Goal: Navigation & Orientation: Find specific page/section

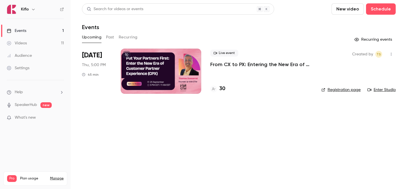
click at [28, 67] on div "Settings" at bounding box center [18, 68] width 23 height 6
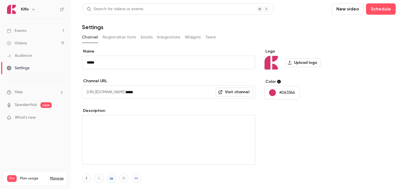
click at [215, 39] on button "Team" at bounding box center [211, 37] width 11 height 9
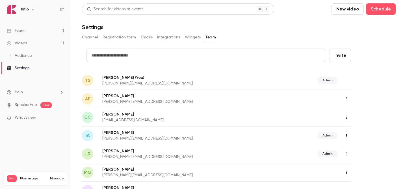
click at [133, 58] on input "text" at bounding box center [206, 56] width 239 height 14
type input "**********"
click at [339, 57] on button "Invite" at bounding box center [340, 56] width 21 height 14
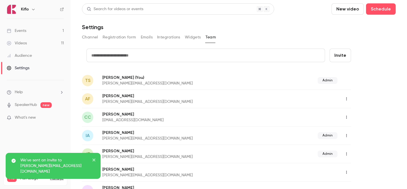
click at [34, 70] on link "Settings" at bounding box center [35, 68] width 71 height 12
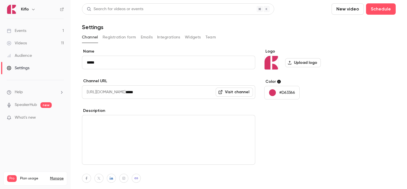
click at [142, 39] on button "Emails" at bounding box center [147, 37] width 12 height 9
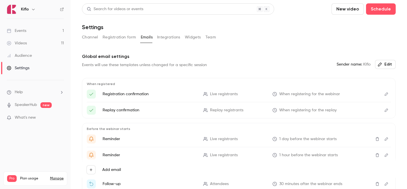
scroll to position [13, 0]
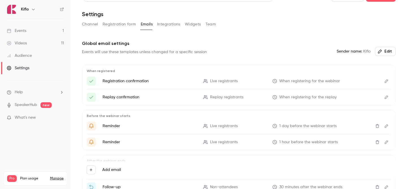
click at [388, 127] on icon "Edit" at bounding box center [386, 126] width 5 height 4
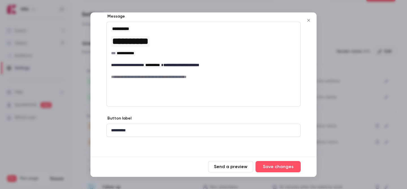
scroll to position [0, 0]
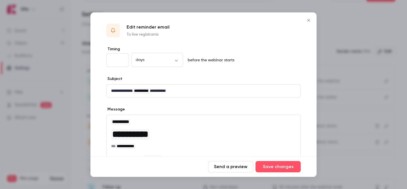
click at [124, 123] on span "**********" at bounding box center [120, 122] width 17 height 4
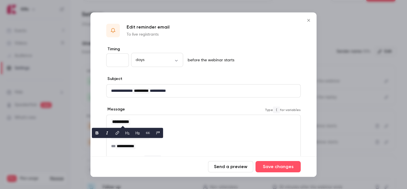
click at [155, 123] on h3 "**********" at bounding box center [203, 122] width 185 height 7
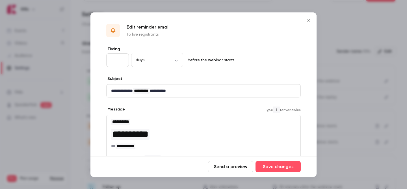
click at [150, 139] on span "**********" at bounding box center [130, 134] width 38 height 11
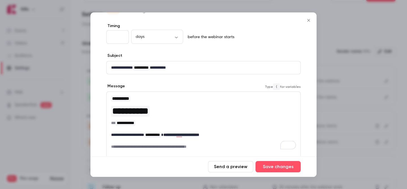
scroll to position [25, 0]
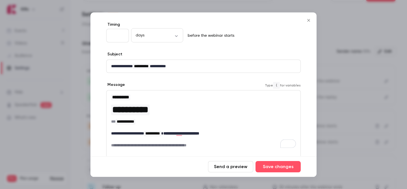
click at [161, 136] on span "**********" at bounding box center [152, 134] width 17 height 6
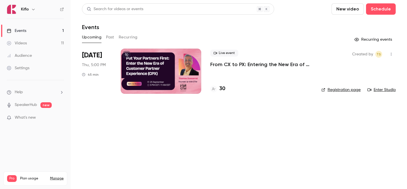
click at [34, 70] on link "Settings" at bounding box center [35, 68] width 71 height 12
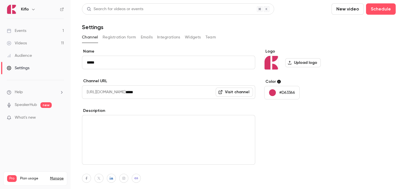
click at [148, 41] on button "Emails" at bounding box center [147, 37] width 12 height 9
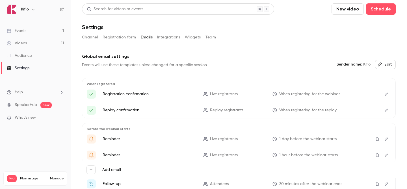
click at [206, 37] on button "Team" at bounding box center [211, 37] width 11 height 9
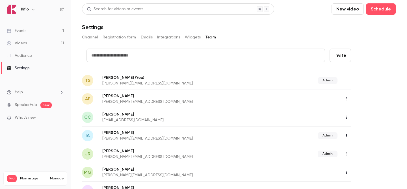
click at [185, 37] on button "Widgets" at bounding box center [193, 37] width 16 height 9
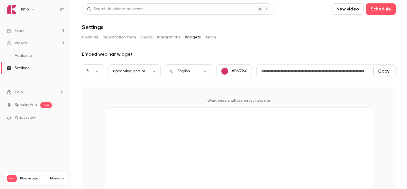
click at [170, 37] on button "Integrations" at bounding box center [168, 37] width 23 height 9
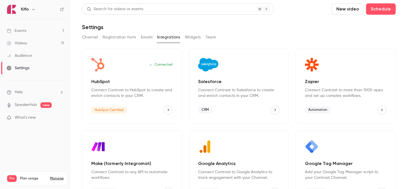
click at [120, 36] on button "Registration form" at bounding box center [120, 37] width 34 height 9
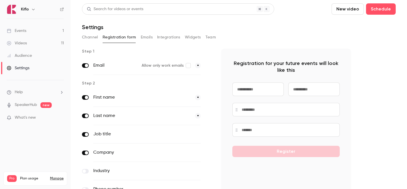
click at [91, 36] on button "Channel" at bounding box center [90, 37] width 16 height 9
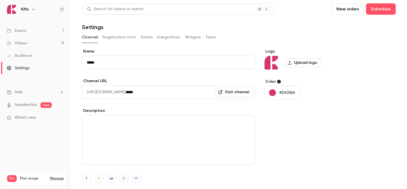
click at [107, 36] on button "Registration form" at bounding box center [120, 37] width 34 height 9
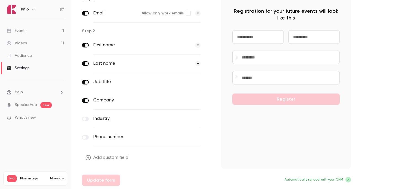
scroll to position [53, 0]
click at [34, 71] on link "Settings" at bounding box center [35, 68] width 71 height 12
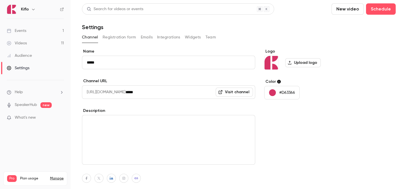
click at [32, 59] on link "Audience" at bounding box center [35, 55] width 71 height 12
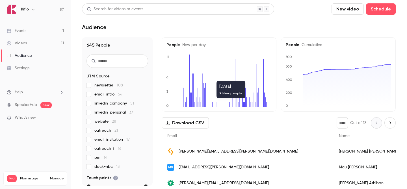
click at [56, 28] on link "Events 1" at bounding box center [35, 31] width 71 height 12
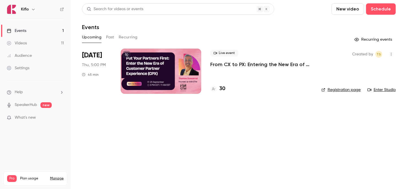
click at [221, 92] on h4 "30" at bounding box center [222, 89] width 6 height 8
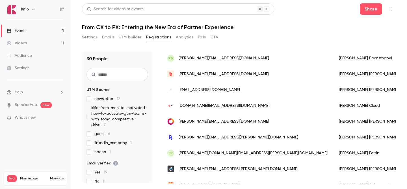
scroll to position [397, 0]
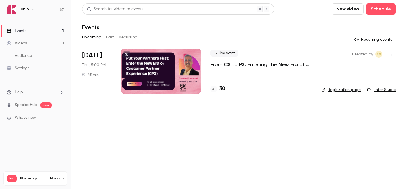
click at [30, 57] on div "Audience" at bounding box center [19, 56] width 25 height 6
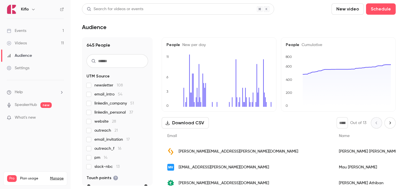
click at [25, 37] on link "Videos 11" at bounding box center [35, 43] width 71 height 12
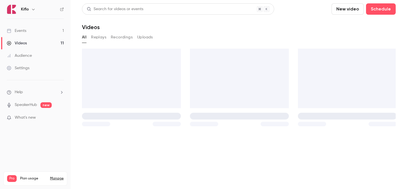
click at [29, 70] on div "Settings" at bounding box center [18, 68] width 23 height 6
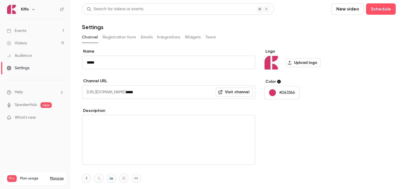
click at [156, 39] on div "Channel Registration form Emails Integrations Widgets Team" at bounding box center [239, 37] width 314 height 9
click at [147, 39] on button "Emails" at bounding box center [147, 37] width 12 height 9
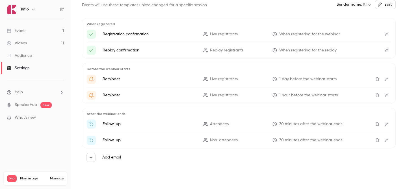
scroll to position [61, 0]
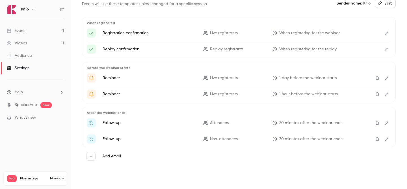
click at [92, 49] on icon "Here's your access link to {{ event_name }}!" at bounding box center [91, 49] width 5 height 5
click at [387, 51] on icon "Edit" at bounding box center [386, 49] width 5 height 4
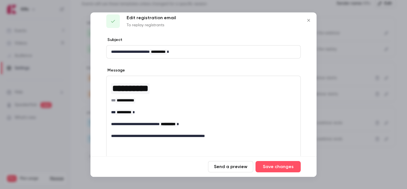
scroll to position [0, 0]
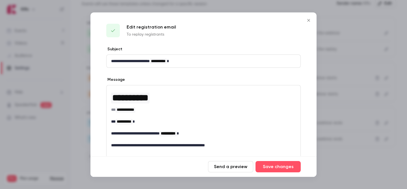
click at [307, 18] on icon "Close" at bounding box center [308, 20] width 7 height 5
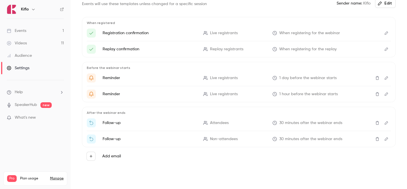
click at [33, 23] on ul "Events 1 Videos 11 Audience Settings" at bounding box center [35, 49] width 71 height 61
click at [33, 33] on link "Events 1" at bounding box center [35, 31] width 71 height 12
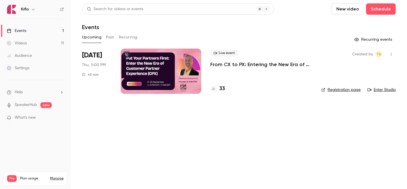
click at [223, 88] on h4 "33" at bounding box center [222, 89] width 6 height 8
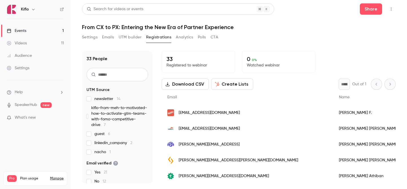
click at [33, 33] on link "Events 1" at bounding box center [35, 31] width 71 height 12
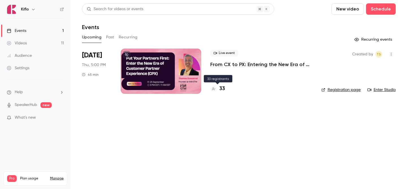
click at [222, 92] on h4 "33" at bounding box center [222, 89] width 6 height 8
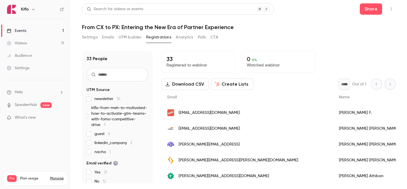
click at [43, 26] on link "Events 1" at bounding box center [35, 31] width 71 height 12
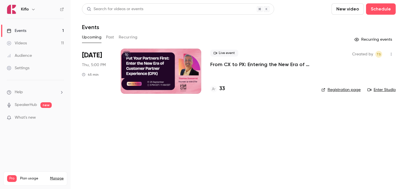
click at [42, 26] on link "Events 1" at bounding box center [35, 31] width 71 height 12
click at [223, 89] on h4 "33" at bounding box center [222, 89] width 6 height 8
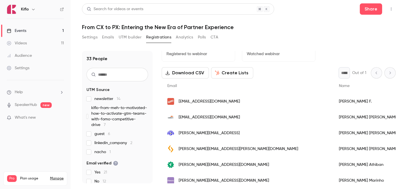
click at [46, 25] on link "Events 1" at bounding box center [35, 31] width 71 height 12
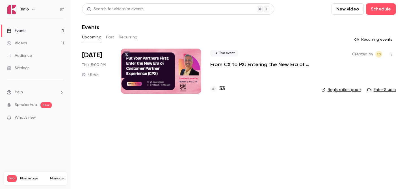
click at [38, 38] on link "Videos 11" at bounding box center [35, 43] width 71 height 12
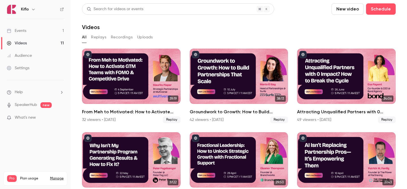
click at [32, 35] on link "Events 1" at bounding box center [35, 31] width 71 height 12
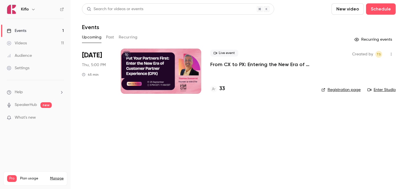
click at [46, 27] on link "Events 1" at bounding box center [35, 31] width 71 height 12
click at [42, 51] on link "Audience" at bounding box center [35, 55] width 71 height 12
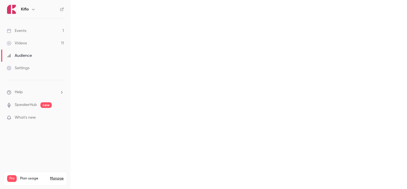
click at [40, 44] on link "Videos 11" at bounding box center [35, 43] width 71 height 12
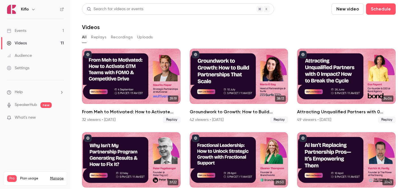
click at [37, 32] on link "Events 1" at bounding box center [35, 31] width 71 height 12
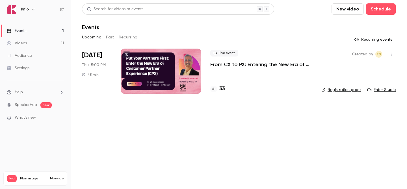
click at [38, 38] on link "Videos 11" at bounding box center [35, 43] width 71 height 12
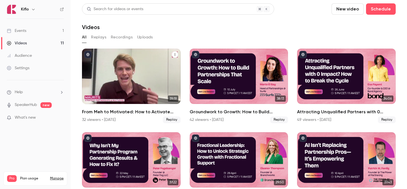
click at [109, 73] on div "From Meh to Motivated: How to Activate GTM Teams with FOMO & Competitive Drive" at bounding box center [131, 76] width 99 height 55
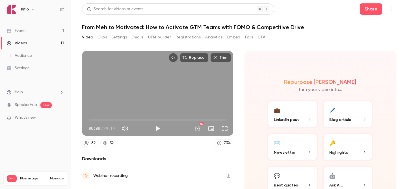
click at [191, 41] on button "Registrations" at bounding box center [188, 37] width 25 height 9
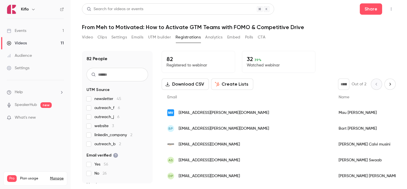
click at [38, 37] on link "Events 1" at bounding box center [35, 31] width 71 height 12
